Goal: Task Accomplishment & Management: Complete application form

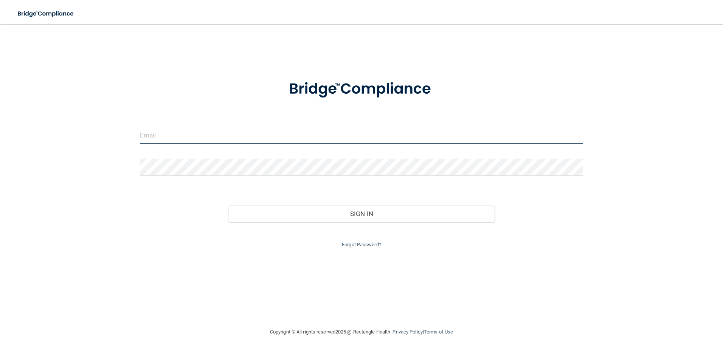
click at [260, 139] on input "email" at bounding box center [362, 135] width 444 height 17
click at [138, 139] on div at bounding box center [361, 138] width 455 height 23
click at [178, 137] on input "email" at bounding box center [362, 135] width 444 height 17
type input "[EMAIL_ADDRESS][DOMAIN_NAME]"
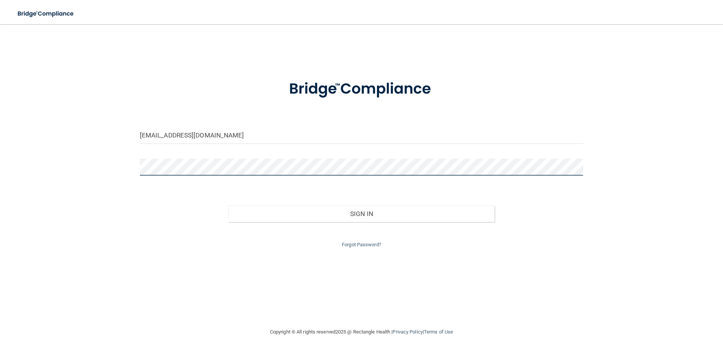
click at [228, 206] on button "Sign In" at bounding box center [361, 214] width 266 height 17
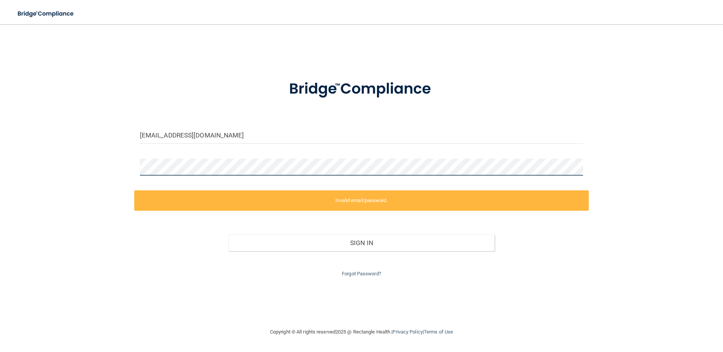
click at [228, 235] on button "Sign In" at bounding box center [361, 243] width 266 height 17
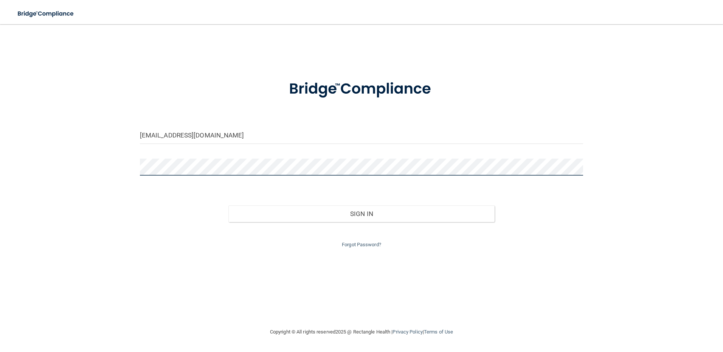
click at [228, 206] on button "Sign In" at bounding box center [361, 214] width 266 height 17
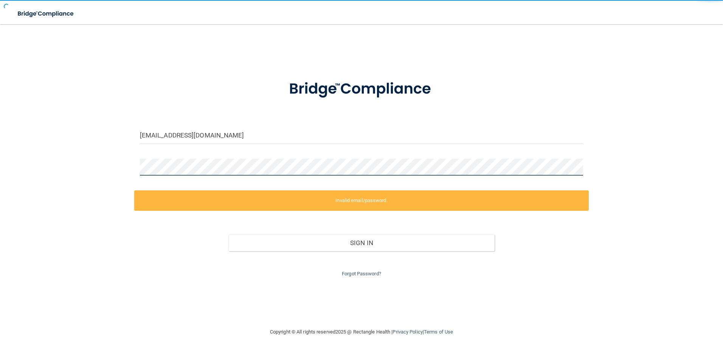
click at [228, 235] on button "Sign In" at bounding box center [361, 243] width 266 height 17
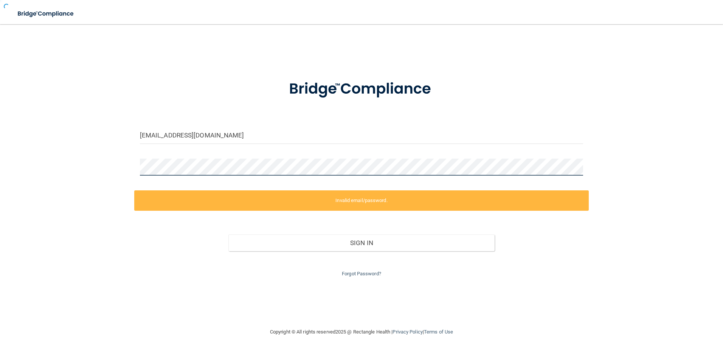
click at [228, 235] on button "Sign In" at bounding box center [361, 243] width 266 height 17
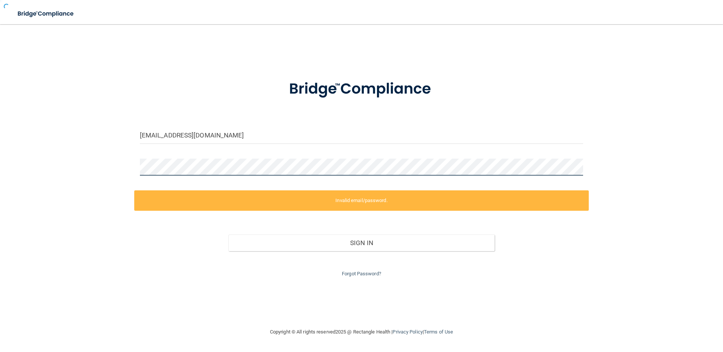
click at [228, 235] on button "Sign In" at bounding box center [361, 243] width 266 height 17
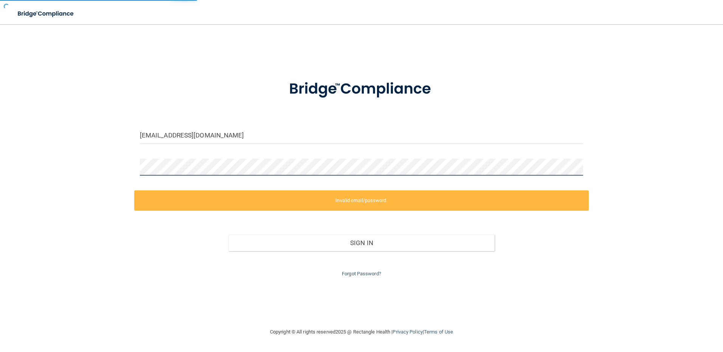
click at [228, 235] on button "Sign In" at bounding box center [361, 243] width 266 height 17
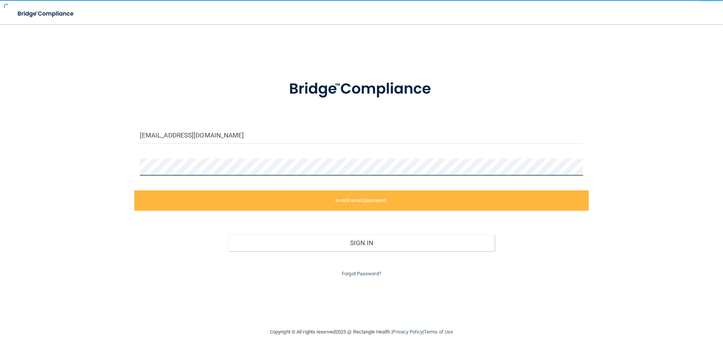
click at [228, 235] on button "Sign In" at bounding box center [361, 243] width 266 height 17
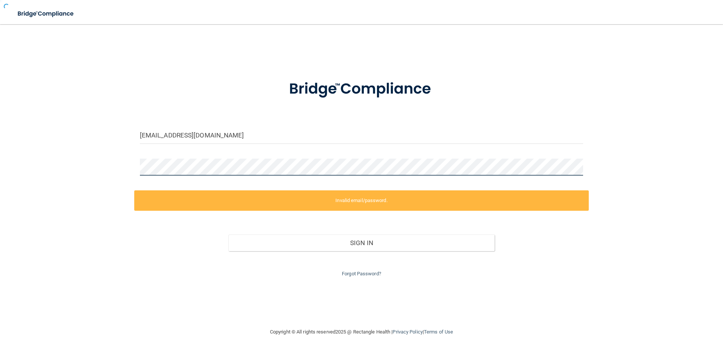
click at [228, 235] on button "Sign In" at bounding box center [361, 243] width 266 height 17
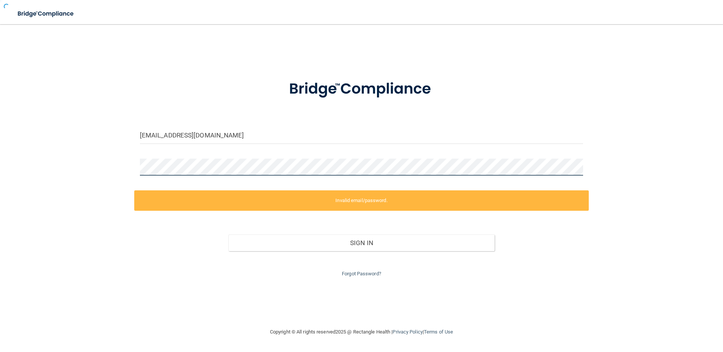
click at [228, 235] on button "Sign In" at bounding box center [361, 243] width 266 height 17
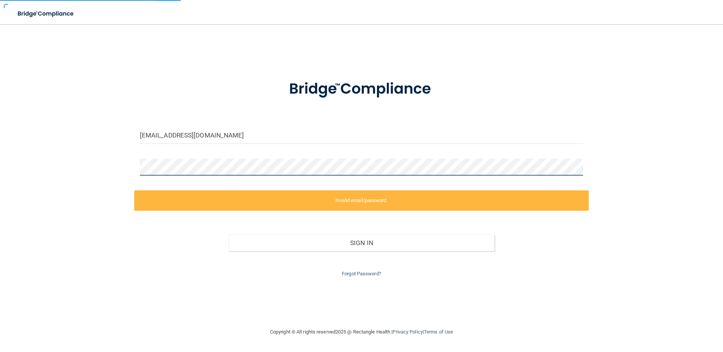
click at [228, 235] on button "Sign In" at bounding box center [361, 243] width 266 height 17
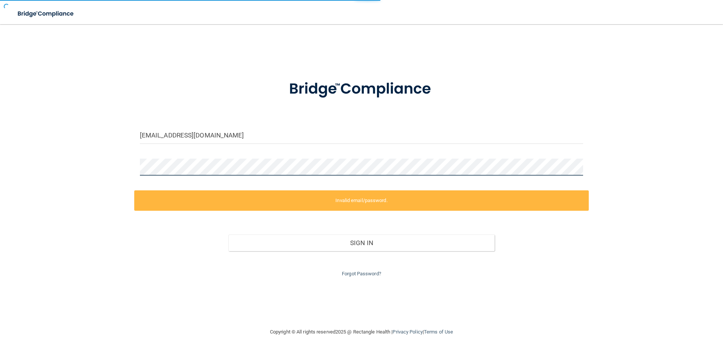
click at [228, 235] on button "Sign In" at bounding box center [361, 243] width 266 height 17
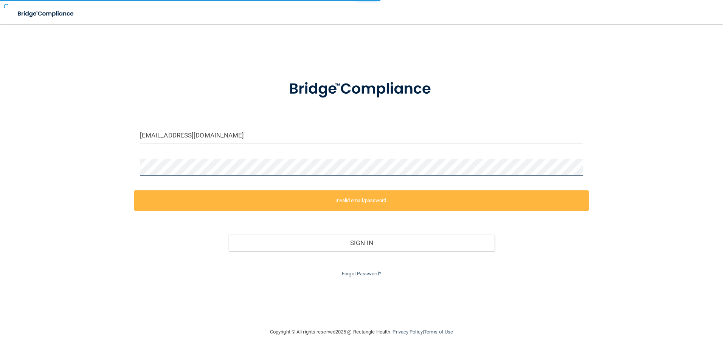
click at [228, 235] on button "Sign In" at bounding box center [361, 243] width 266 height 17
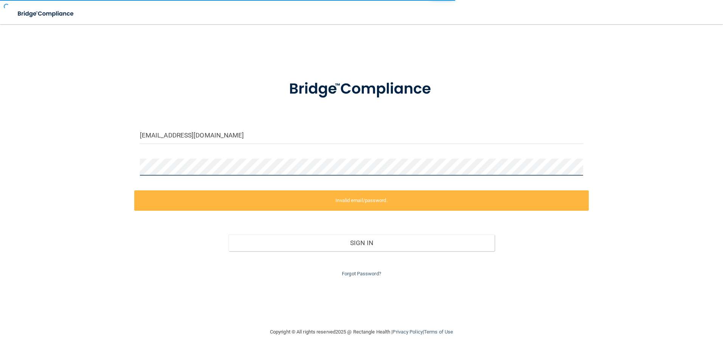
click at [228, 235] on button "Sign In" at bounding box center [361, 243] width 266 height 17
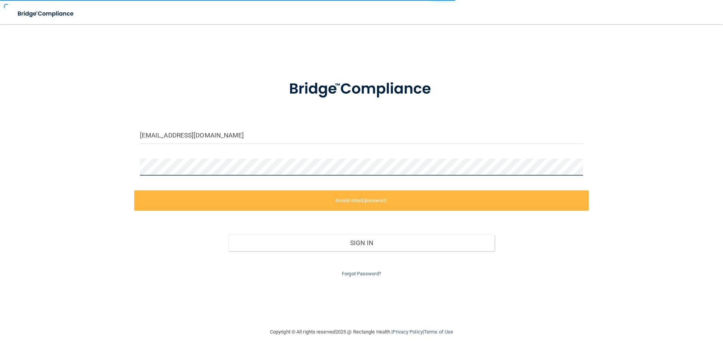
click at [228, 235] on button "Sign In" at bounding box center [361, 243] width 266 height 17
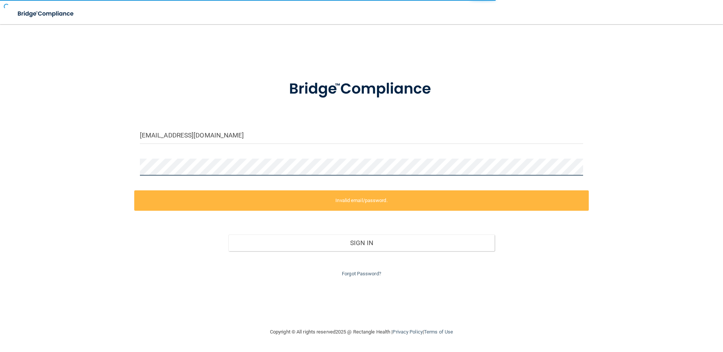
click at [228, 235] on button "Sign In" at bounding box center [361, 243] width 266 height 17
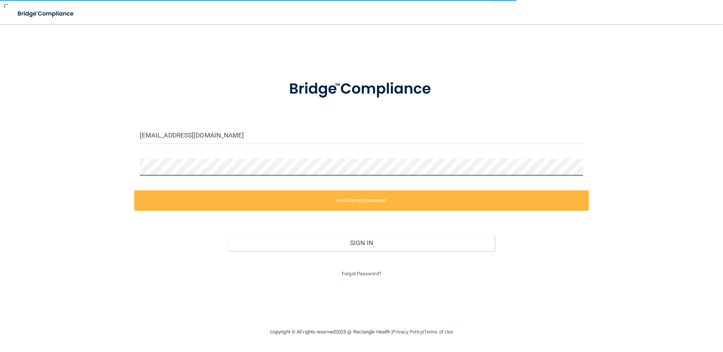
click at [228, 235] on button "Sign In" at bounding box center [361, 243] width 266 height 17
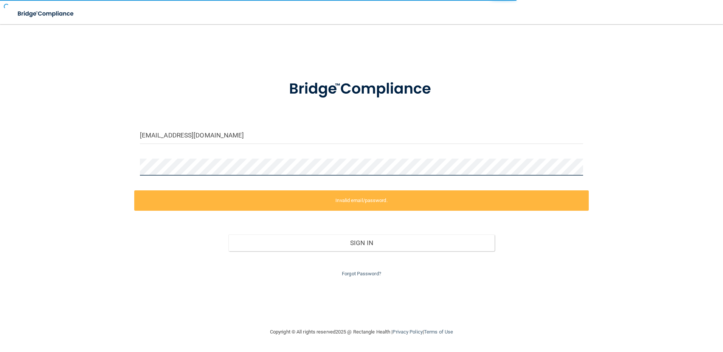
click at [228, 235] on button "Sign In" at bounding box center [361, 243] width 266 height 17
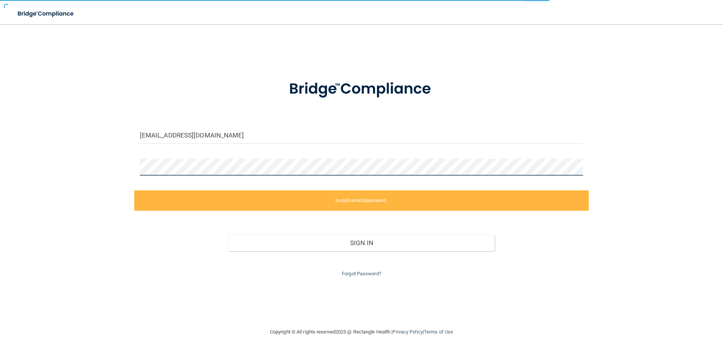
click at [228, 235] on button "Sign In" at bounding box center [361, 243] width 266 height 17
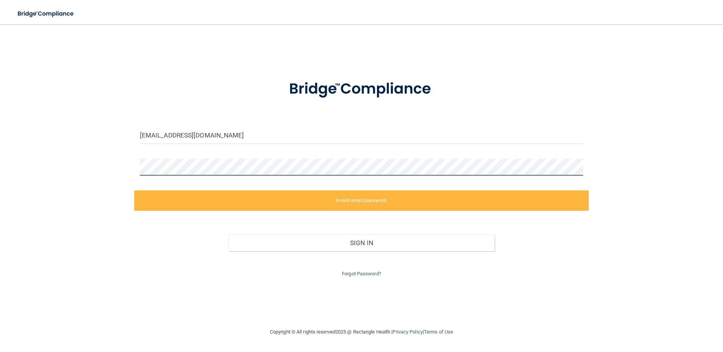
click at [228, 235] on button "Sign In" at bounding box center [361, 243] width 266 height 17
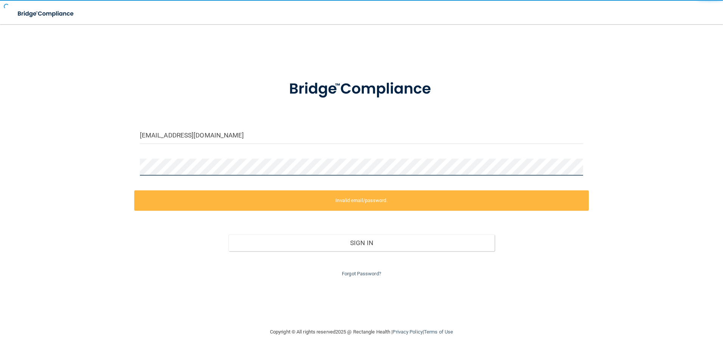
click at [228, 235] on button "Sign In" at bounding box center [361, 243] width 266 height 17
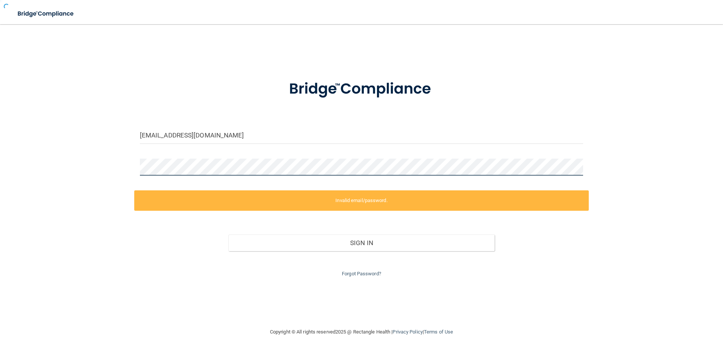
click at [228, 235] on button "Sign In" at bounding box center [361, 243] width 266 height 17
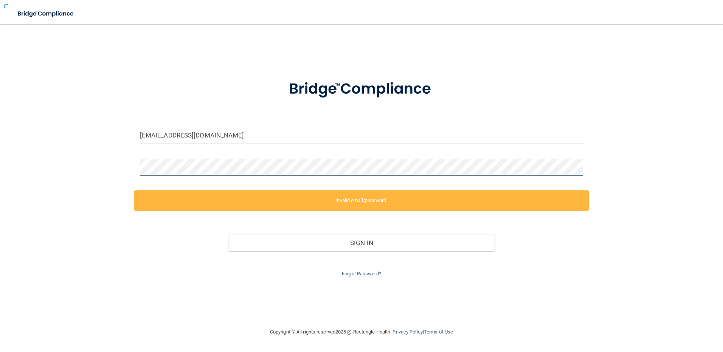
click at [228, 235] on button "Sign In" at bounding box center [361, 243] width 266 height 17
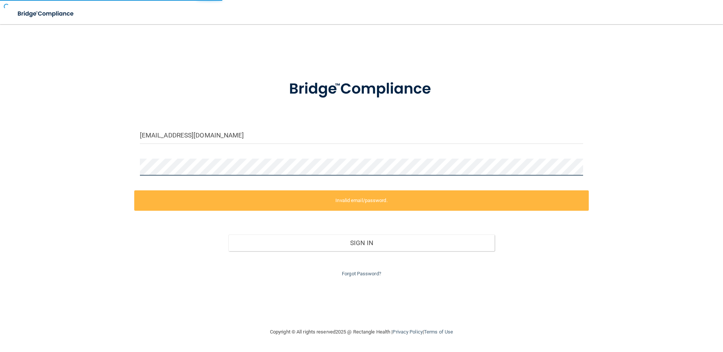
click at [228, 235] on button "Sign In" at bounding box center [361, 243] width 266 height 17
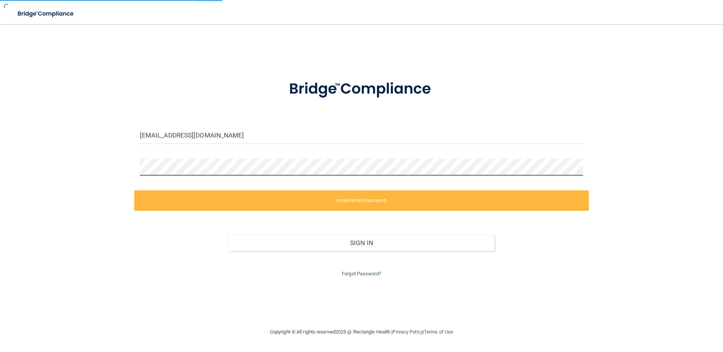
click at [228, 235] on button "Sign In" at bounding box center [361, 243] width 266 height 17
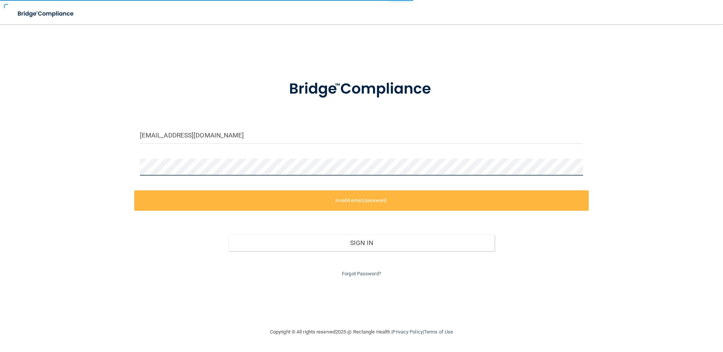
click at [228, 235] on button "Sign In" at bounding box center [361, 243] width 266 height 17
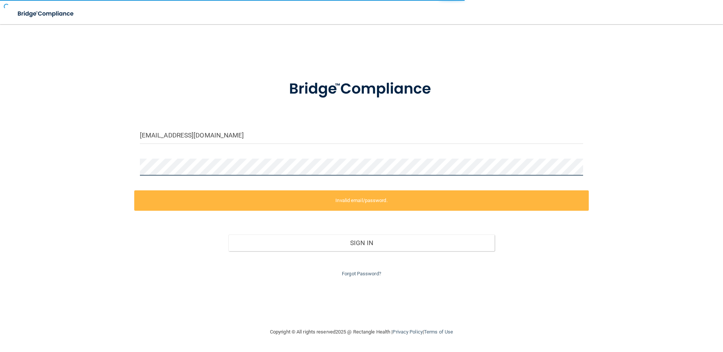
click at [228, 235] on button "Sign In" at bounding box center [361, 243] width 266 height 17
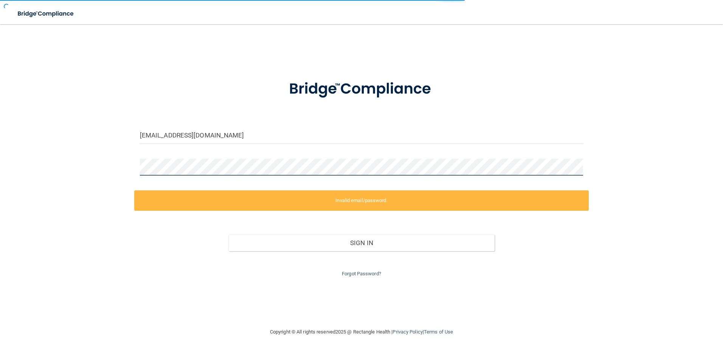
click at [228, 235] on button "Sign In" at bounding box center [361, 243] width 266 height 17
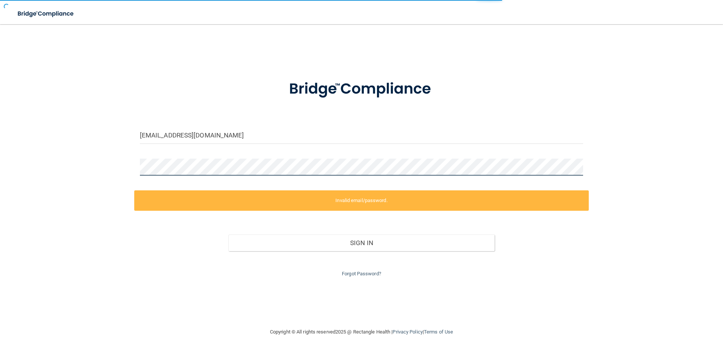
click at [228, 235] on button "Sign In" at bounding box center [361, 243] width 266 height 17
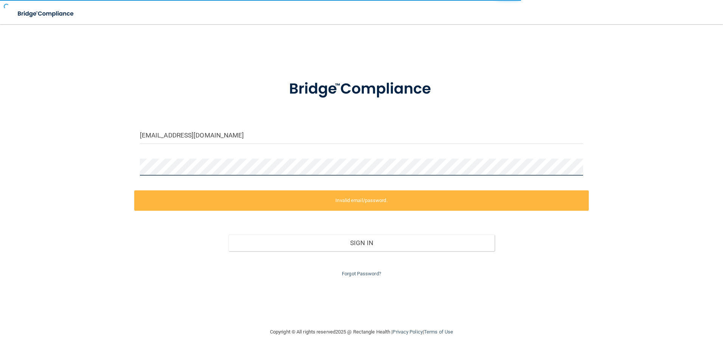
click at [228, 235] on button "Sign In" at bounding box center [361, 243] width 266 height 17
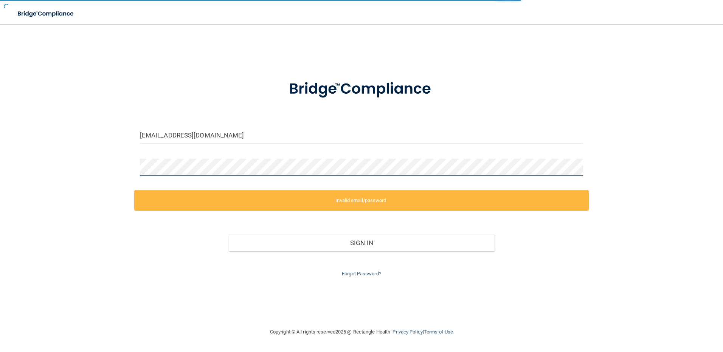
click at [228, 235] on button "Sign In" at bounding box center [361, 243] width 266 height 17
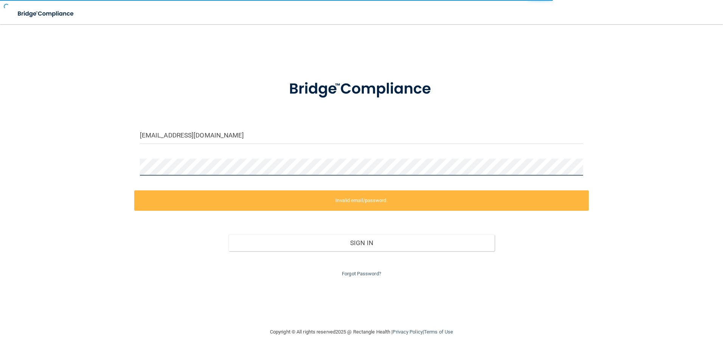
click at [228, 235] on button "Sign In" at bounding box center [361, 243] width 266 height 17
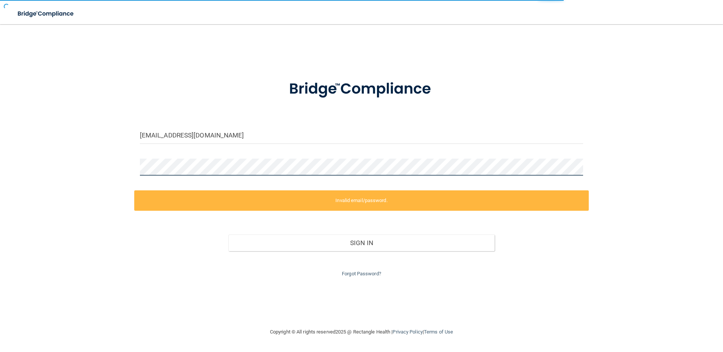
click at [228, 235] on button "Sign In" at bounding box center [361, 243] width 266 height 17
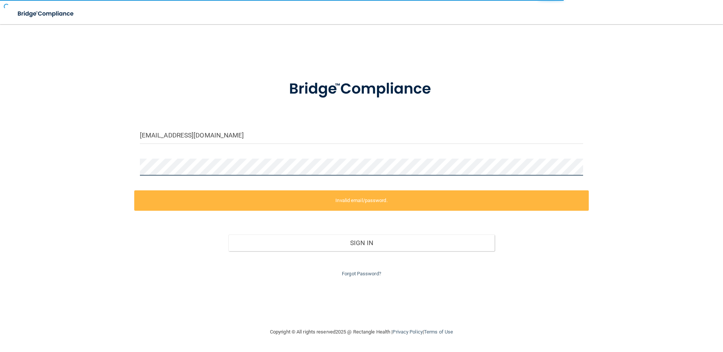
click at [228, 235] on button "Sign In" at bounding box center [361, 243] width 266 height 17
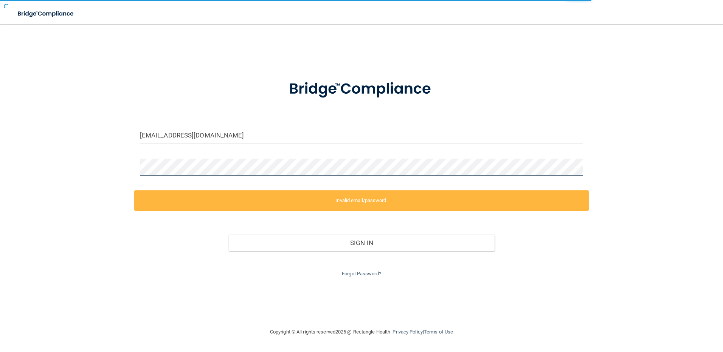
click at [228, 235] on button "Sign In" at bounding box center [361, 243] width 266 height 17
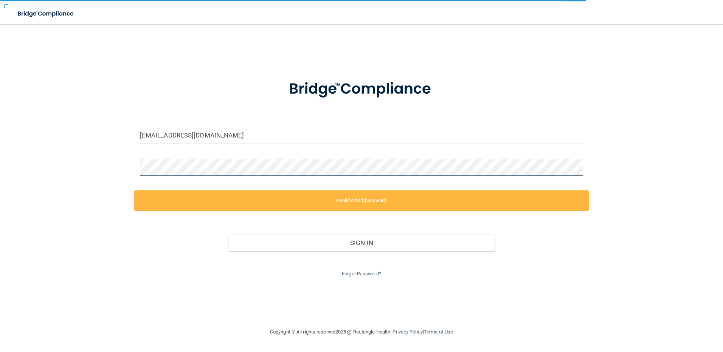
click at [228, 235] on button "Sign In" at bounding box center [361, 243] width 266 height 17
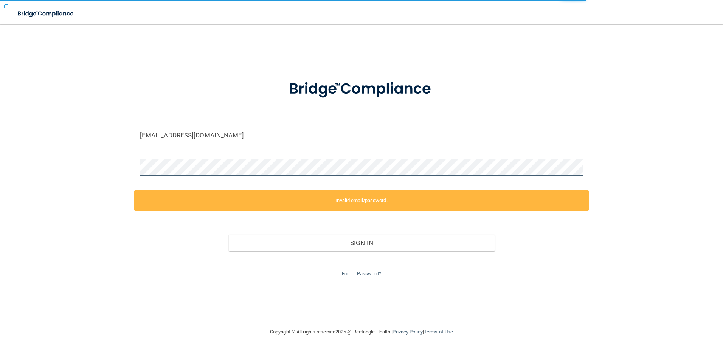
click at [228, 235] on button "Sign In" at bounding box center [361, 243] width 266 height 17
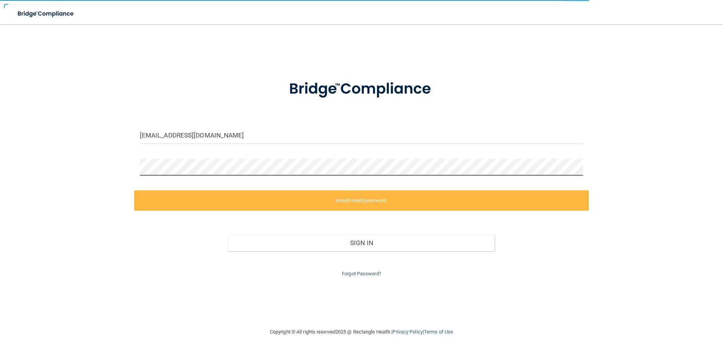
click at [228, 235] on button "Sign In" at bounding box center [361, 243] width 266 height 17
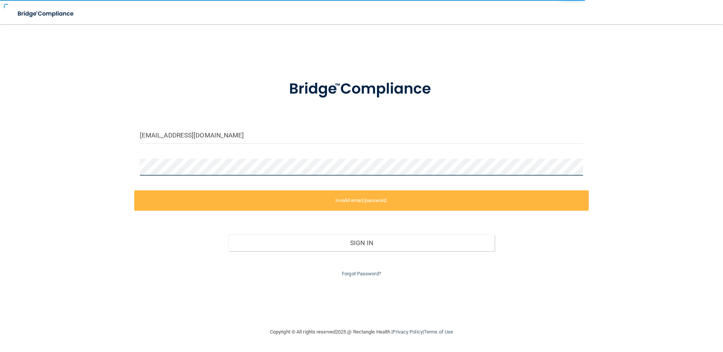
click at [228, 235] on button "Sign In" at bounding box center [361, 243] width 266 height 17
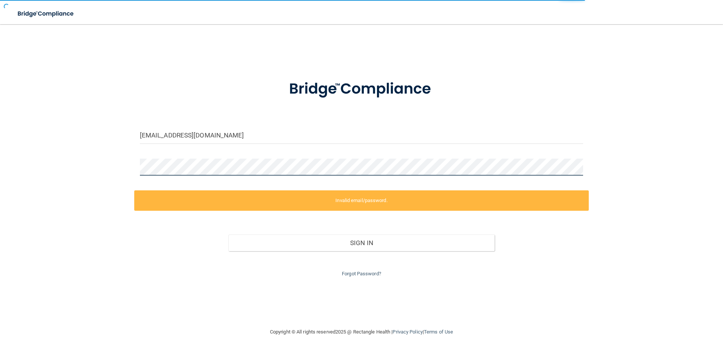
click at [228, 235] on button "Sign In" at bounding box center [361, 243] width 266 height 17
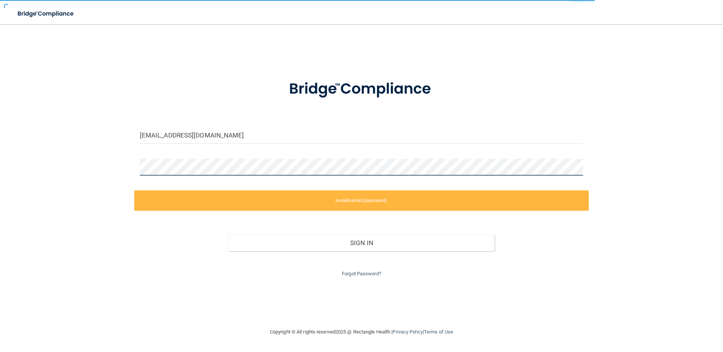
click at [228, 235] on button "Sign In" at bounding box center [361, 243] width 266 height 17
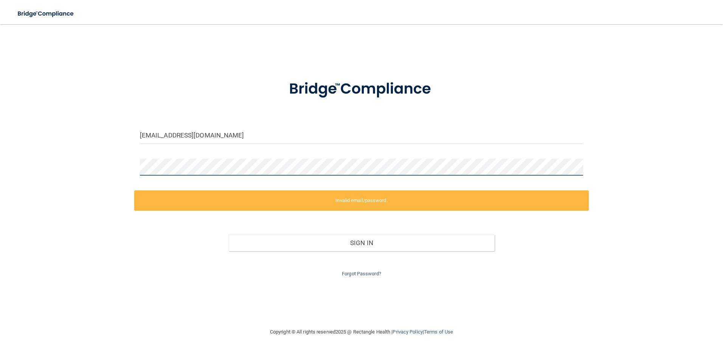
click at [228, 235] on button "Sign In" at bounding box center [361, 243] width 266 height 17
